Goal: Transaction & Acquisition: Download file/media

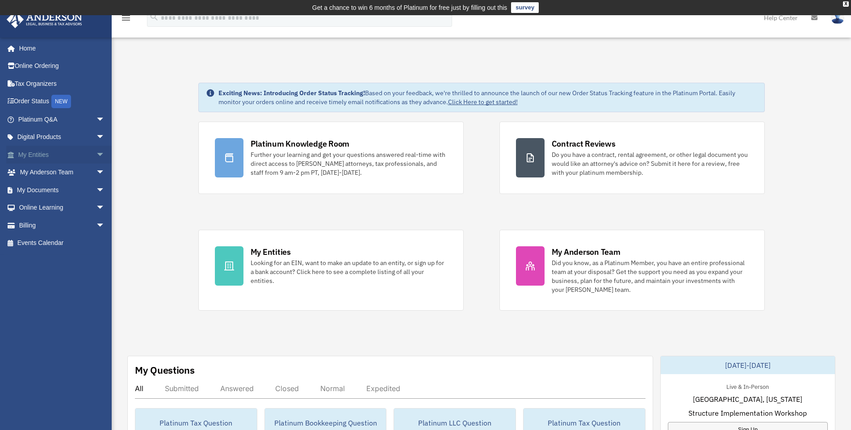
click at [98, 154] on span "arrow_drop_down" at bounding box center [105, 155] width 18 height 18
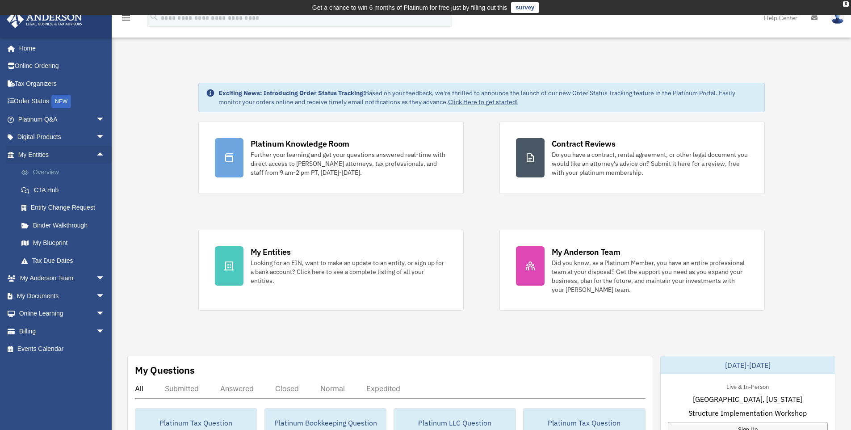
click at [40, 173] on link "Overview" at bounding box center [66, 173] width 106 height 18
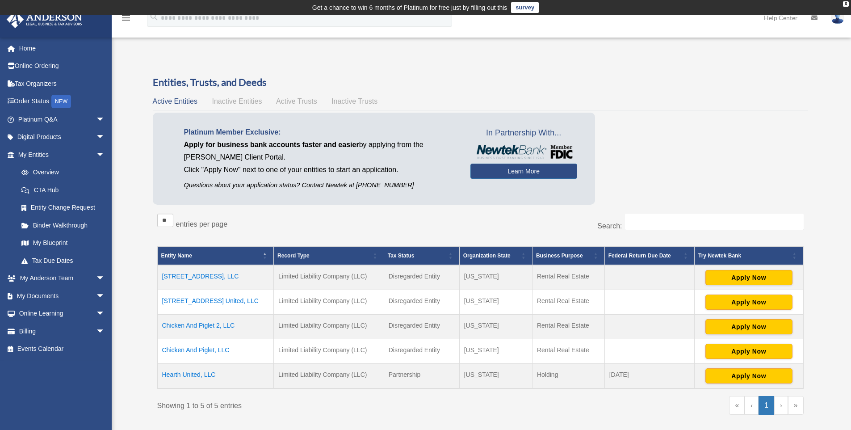
click at [174, 322] on td "Chicken And Piglet 2, LLC" at bounding box center [215, 327] width 117 height 25
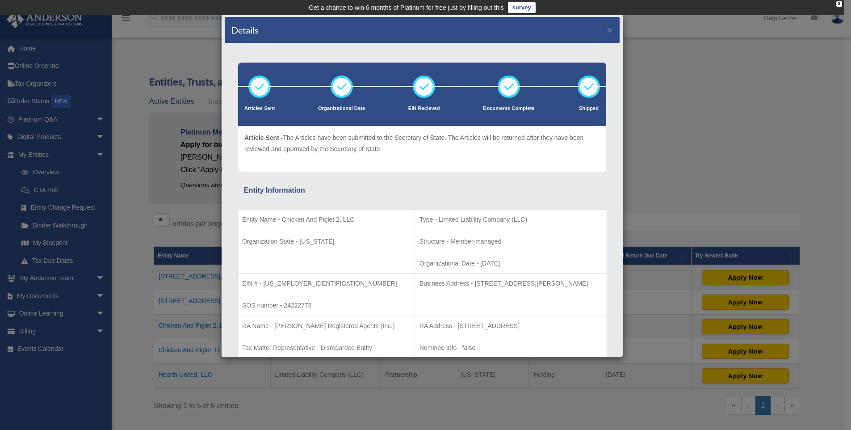
click at [141, 236] on div "Details × Articles Sent Organizational Date" at bounding box center [425, 215] width 851 height 430
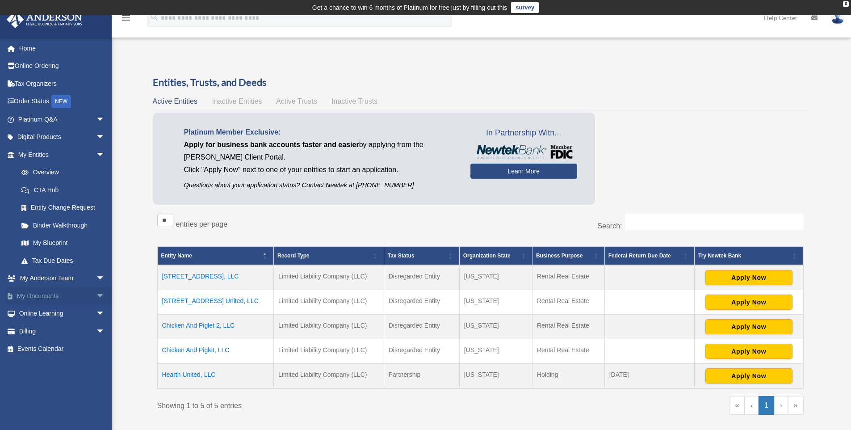
click at [51, 294] on link "My Documents arrow_drop_down" at bounding box center [62, 296] width 112 height 18
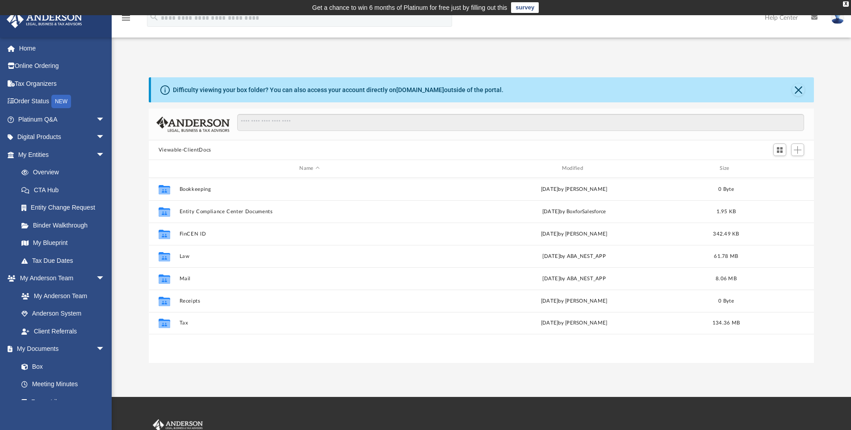
scroll to position [197, 659]
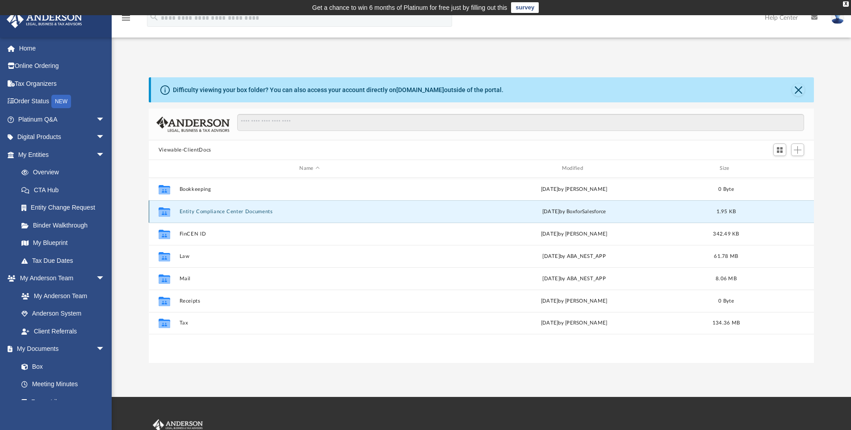
click at [204, 211] on button "Entity Compliance Center Documents" at bounding box center [309, 212] width 260 height 6
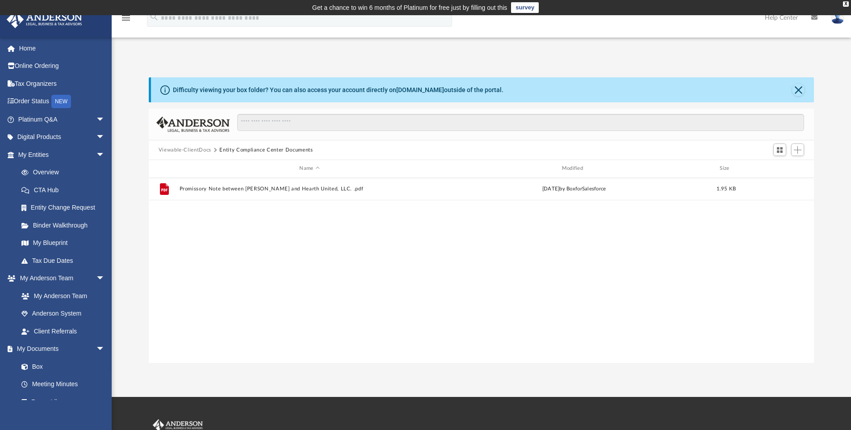
click at [197, 152] on button "Viewable-ClientDocs" at bounding box center [185, 150] width 53 height 8
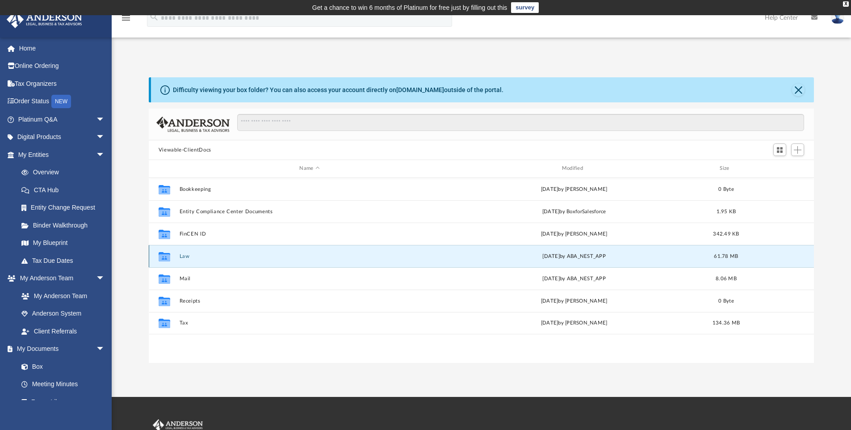
click at [185, 257] on button "Law" at bounding box center [309, 256] width 260 height 6
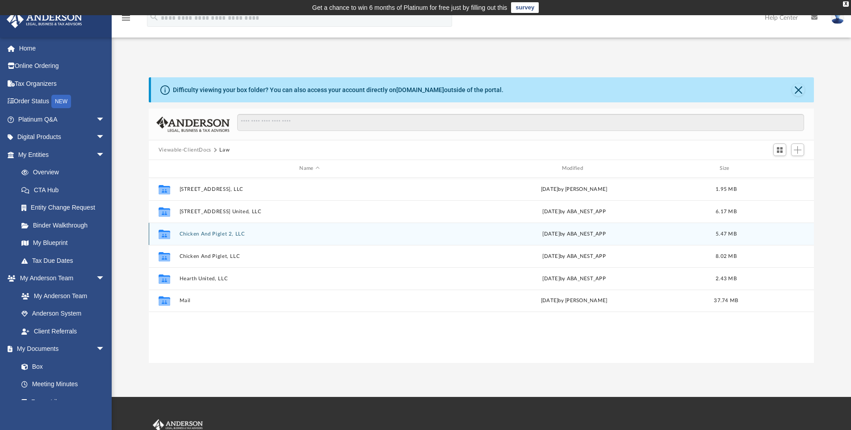
click at [193, 236] on button "Chicken And Piglet 2, LLC" at bounding box center [309, 234] width 260 height 6
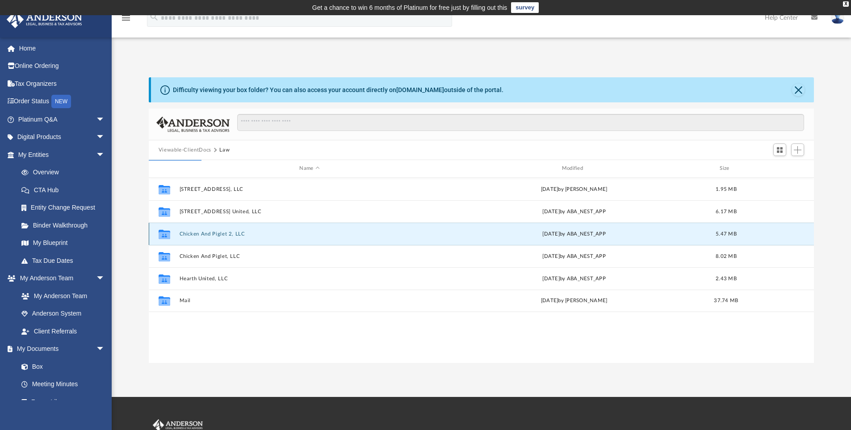
click at [219, 231] on button "Chicken And Piglet 2, LLC" at bounding box center [309, 234] width 260 height 6
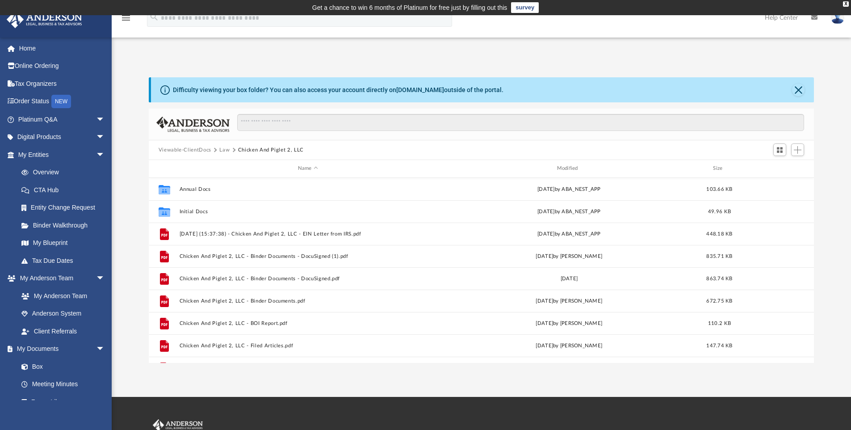
click at [115, 239] on div "Difficulty viewing your box folder? You can also access your account directly o…" at bounding box center [481, 219] width 739 height 285
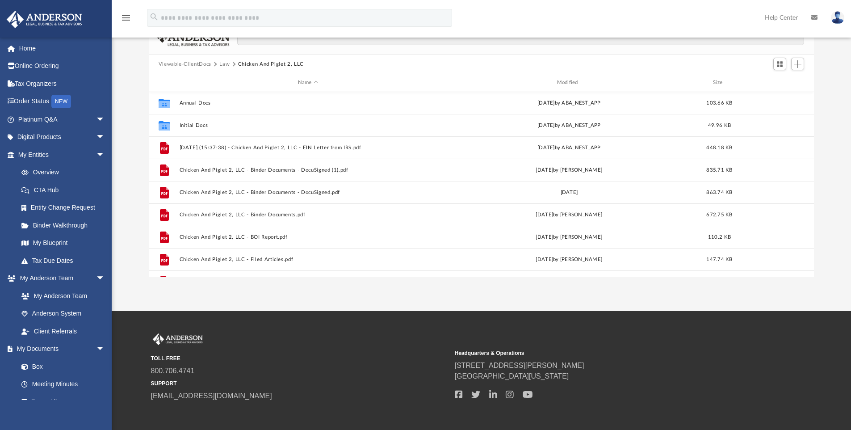
scroll to position [0, 0]
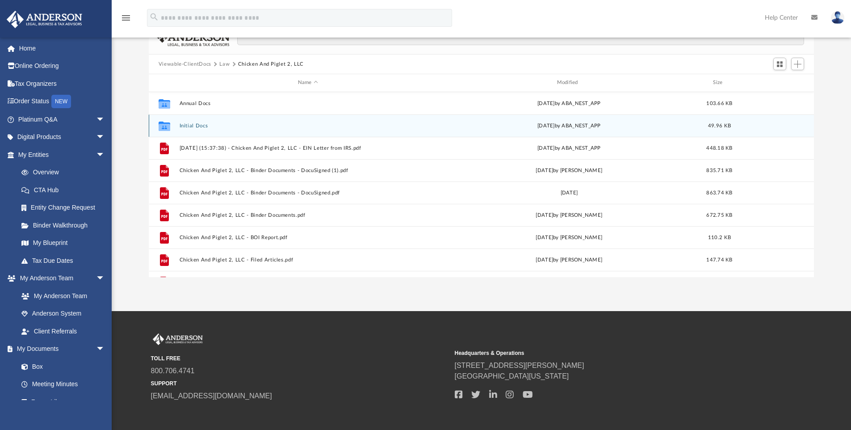
click at [193, 123] on button "Initial Docs" at bounding box center [307, 126] width 257 height 6
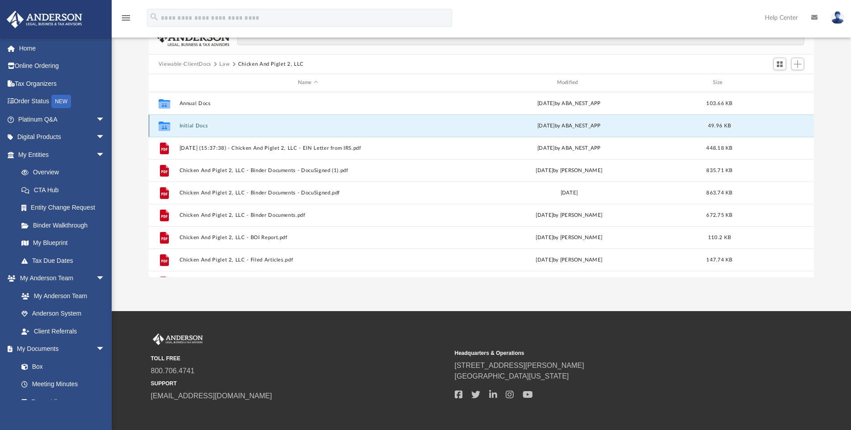
click at [193, 123] on button "Initial Docs" at bounding box center [307, 126] width 257 height 6
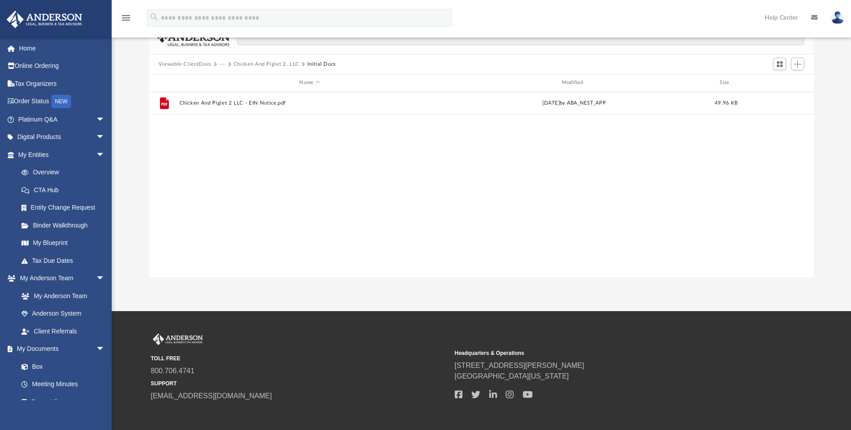
click at [264, 63] on button "Chicken And Piglet 2, LLC" at bounding box center [267, 64] width 66 height 8
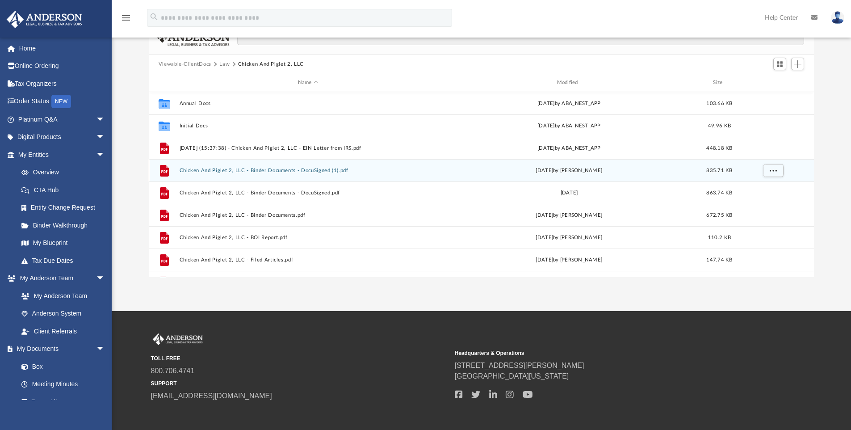
click at [212, 173] on div "File Chicken And Piglet 2, LLC - Binder Documents - DocuSigned (1).pdf [DATE] b…" at bounding box center [482, 170] width 666 height 22
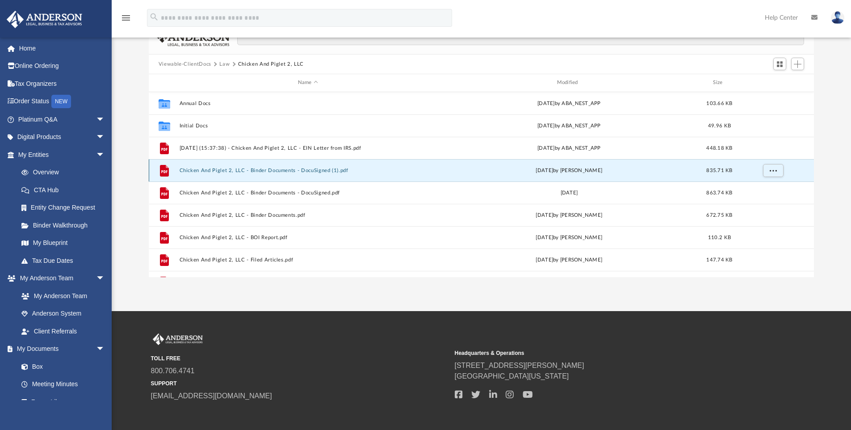
click at [212, 173] on div "File Chicken And Piglet 2, LLC - Binder Documents - DocuSigned (1).pdf [DATE] b…" at bounding box center [482, 170] width 666 height 22
click at [201, 171] on button "Chicken And Piglet 2, LLC - Binder Documents - DocuSigned (1).pdf" at bounding box center [307, 171] width 257 height 6
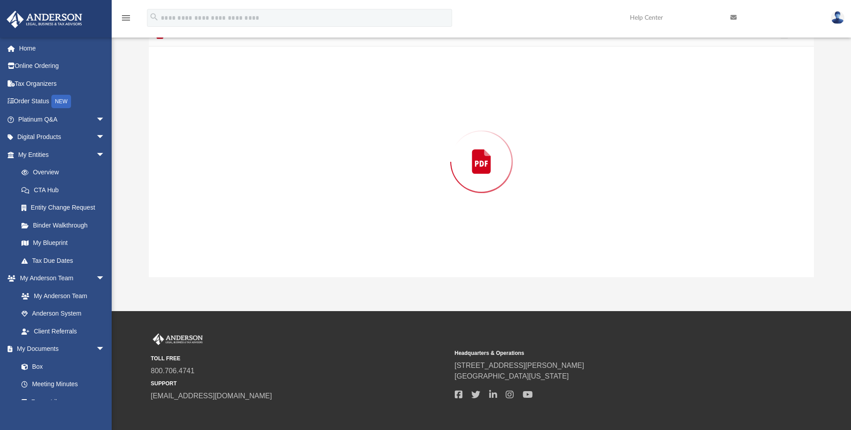
click at [201, 171] on div "Preview" at bounding box center [482, 161] width 666 height 231
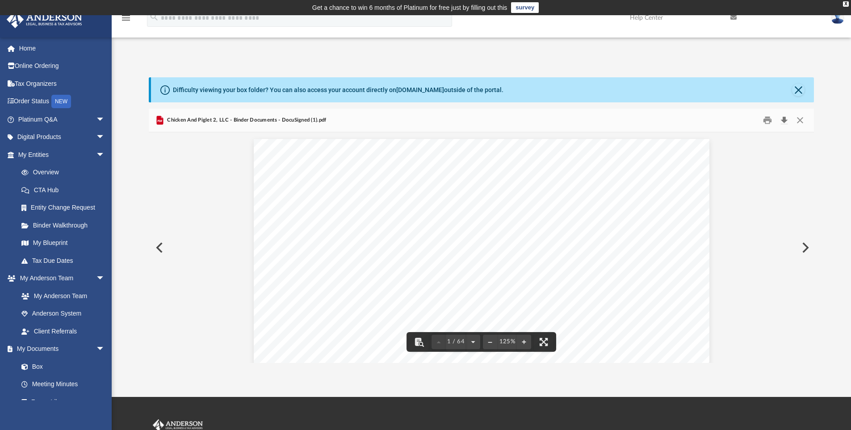
click at [782, 118] on button "Download" at bounding box center [784, 120] width 16 height 14
click at [538, 45] on div "App [EMAIL_ADDRESS][DOMAIN_NAME] Sign Out [EMAIL_ADDRESS][DOMAIN_NAME] Home Onl…" at bounding box center [425, 206] width 851 height 382
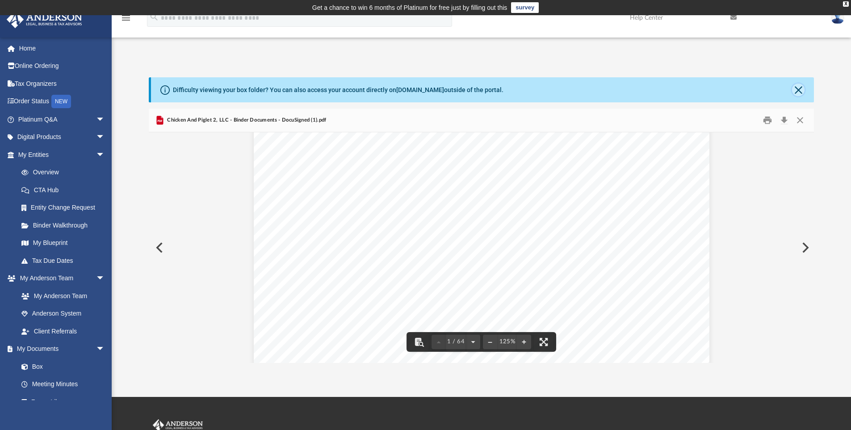
click at [796, 89] on button "Close" at bounding box center [798, 90] width 13 height 13
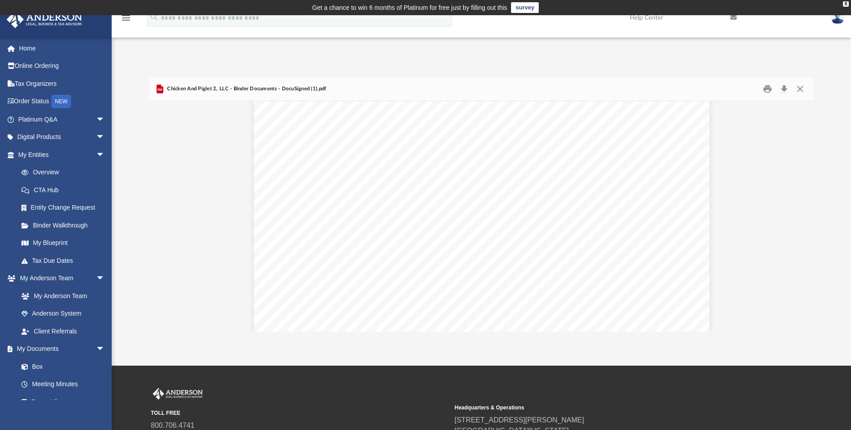
scroll to position [211, 0]
